Goal: Information Seeking & Learning: Learn about a topic

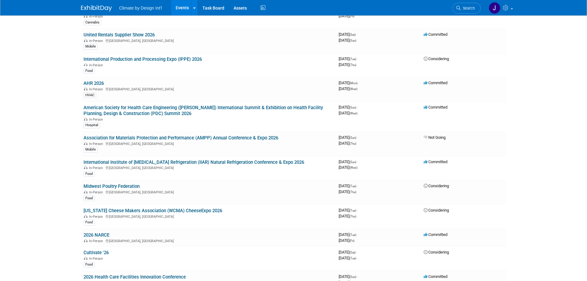
scroll to position [431, 0]
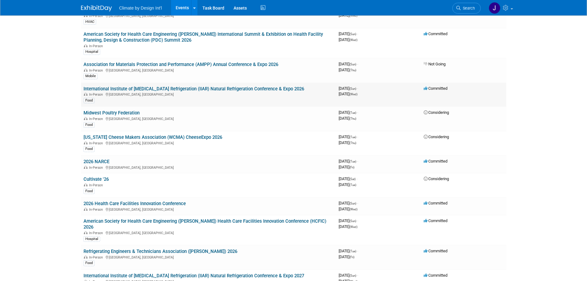
click at [165, 90] on link "International Institute of [MEDICAL_DATA] Refrigeration (IIAR) Natural Refriger…" at bounding box center [194, 89] width 221 height 6
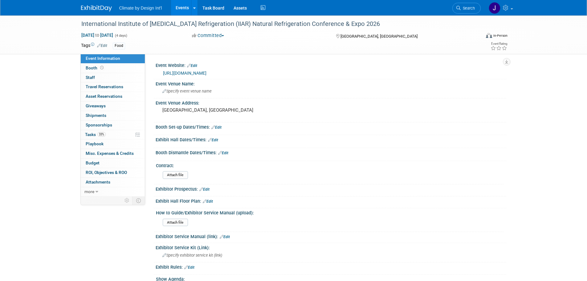
click at [178, 10] on link "Events" at bounding box center [182, 7] width 22 height 15
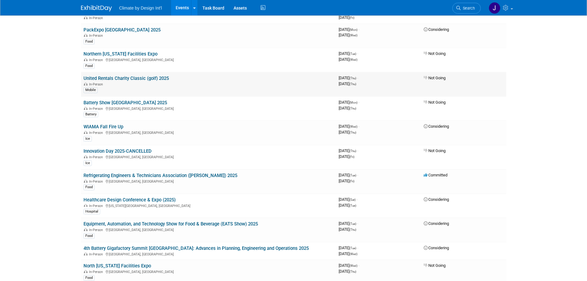
scroll to position [92, 0]
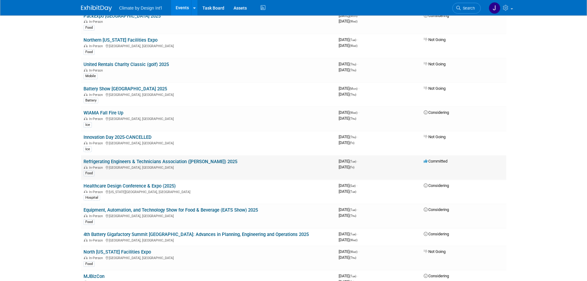
click at [176, 171] on div "Food" at bounding box center [209, 172] width 250 height 6
click at [172, 161] on link "Refrigerating Engineers & Technicians Association ([PERSON_NAME]) 2025" at bounding box center [161, 162] width 154 height 6
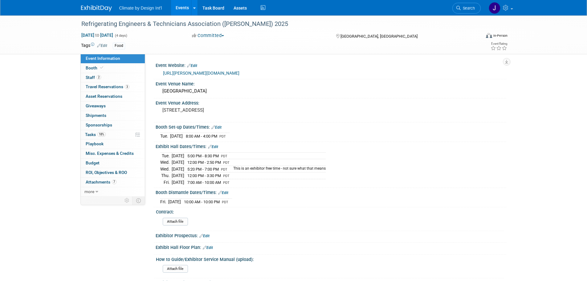
click at [179, 10] on link "Events" at bounding box center [182, 7] width 22 height 15
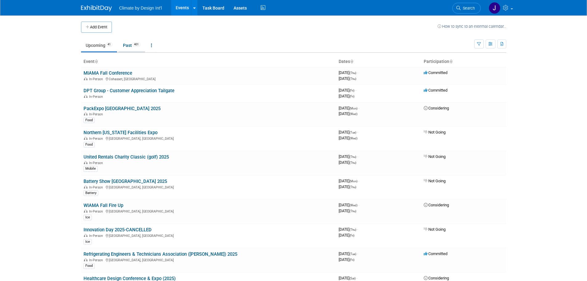
click at [127, 45] on link "Past 401" at bounding box center [131, 45] width 27 height 12
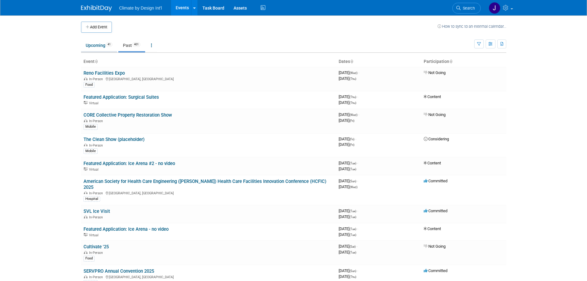
click at [98, 45] on link "Upcoming 41" at bounding box center [99, 45] width 36 height 12
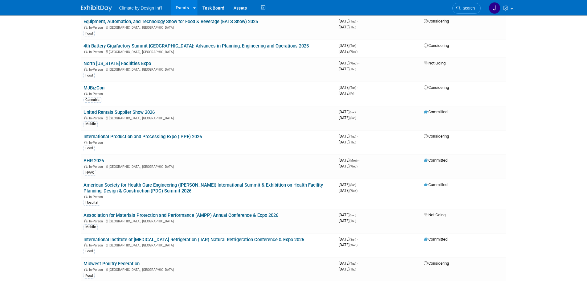
scroll to position [277, 0]
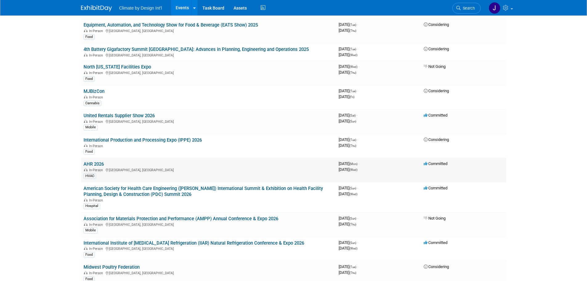
click at [100, 163] on link "AHR 2026" at bounding box center [94, 164] width 20 height 6
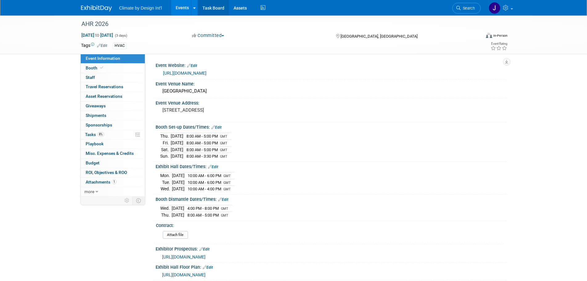
click at [209, 10] on link "Task Board" at bounding box center [213, 7] width 31 height 15
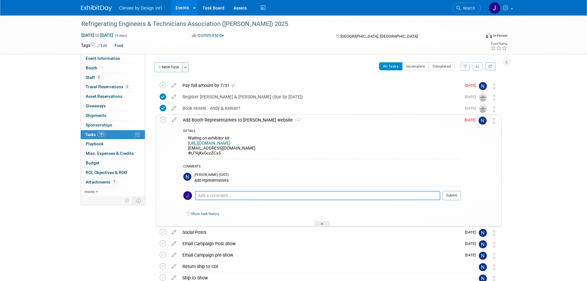
click at [234, 118] on div "Add Booth Representatives to RETA website 1" at bounding box center [320, 120] width 281 height 10
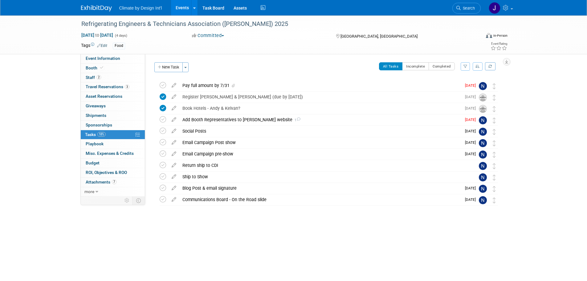
click at [180, 7] on link "Events" at bounding box center [182, 7] width 22 height 15
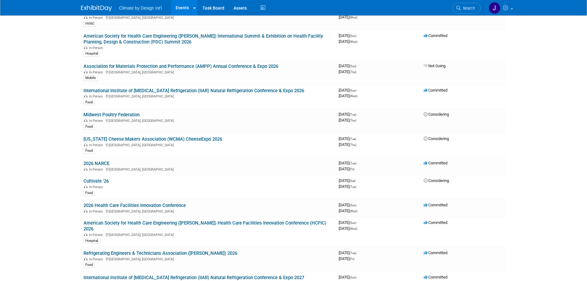
scroll to position [431, 0]
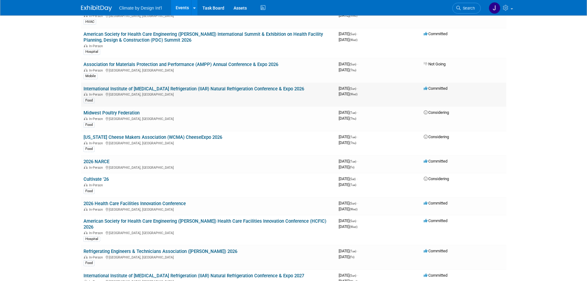
click at [156, 88] on link "International Institute of [MEDICAL_DATA] Refrigeration (IIAR) Natural Refriger…" at bounding box center [194, 89] width 221 height 6
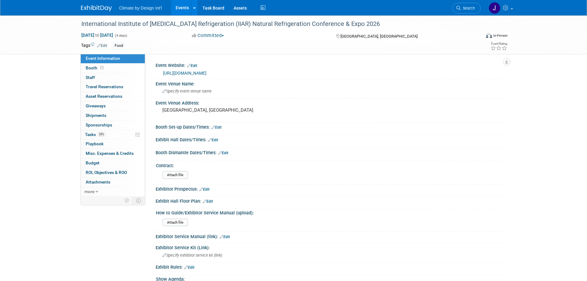
click at [184, 72] on link "[URL][DOMAIN_NAME]" at bounding box center [184, 73] width 43 height 5
